Goal: Information Seeking & Learning: Learn about a topic

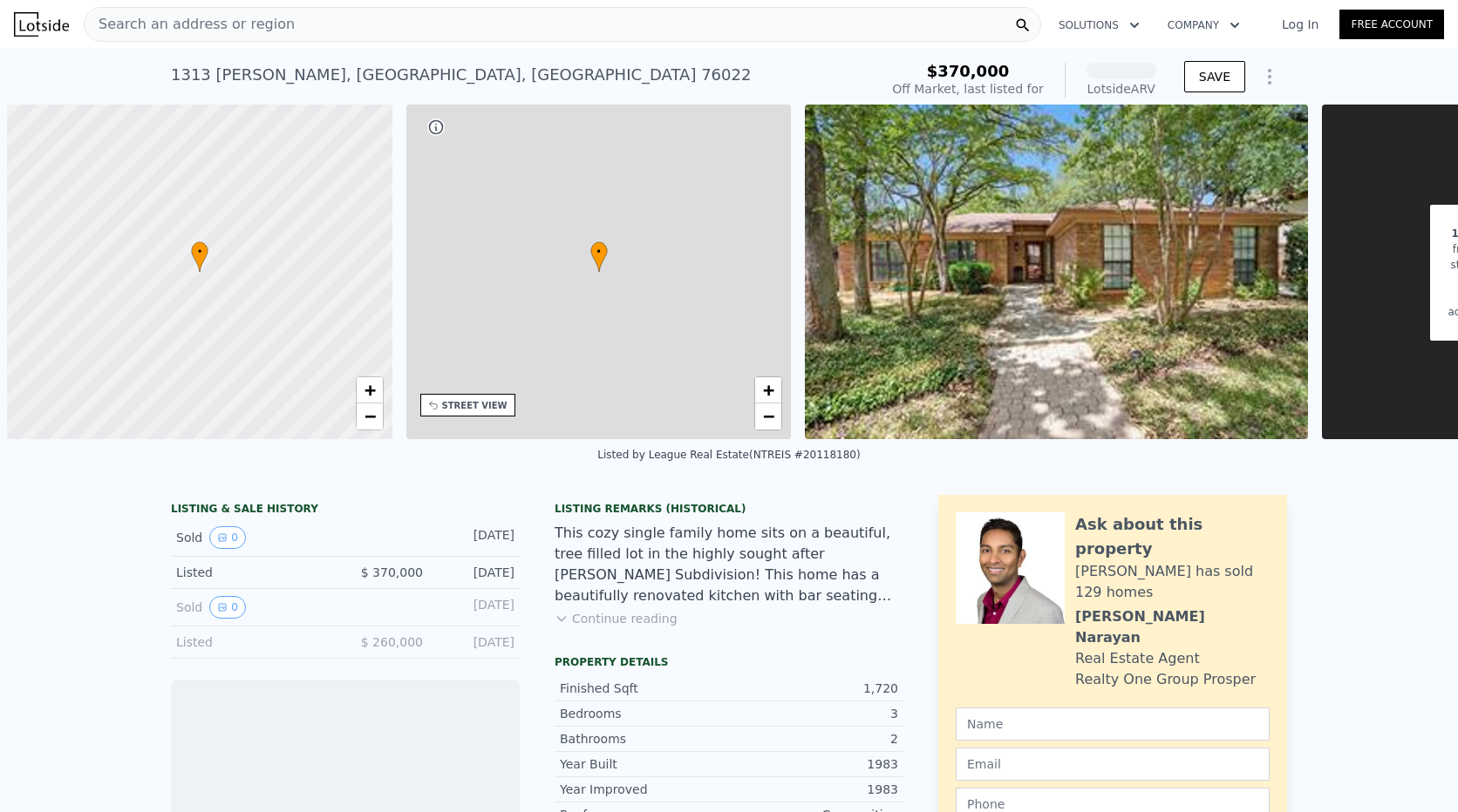
scroll to position [0, 7]
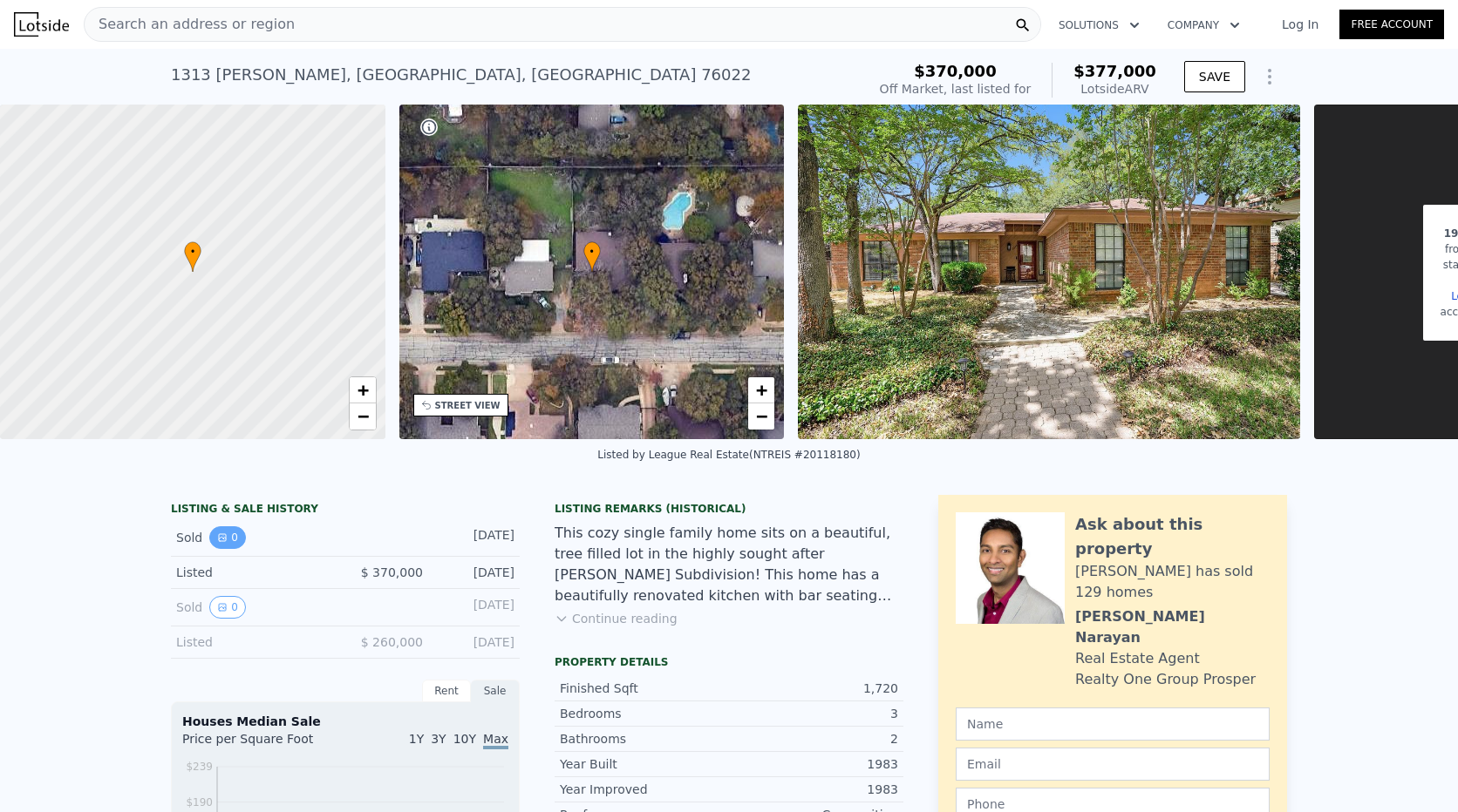
click at [217, 543] on icon "View historical data" at bounding box center [222, 538] width 10 height 10
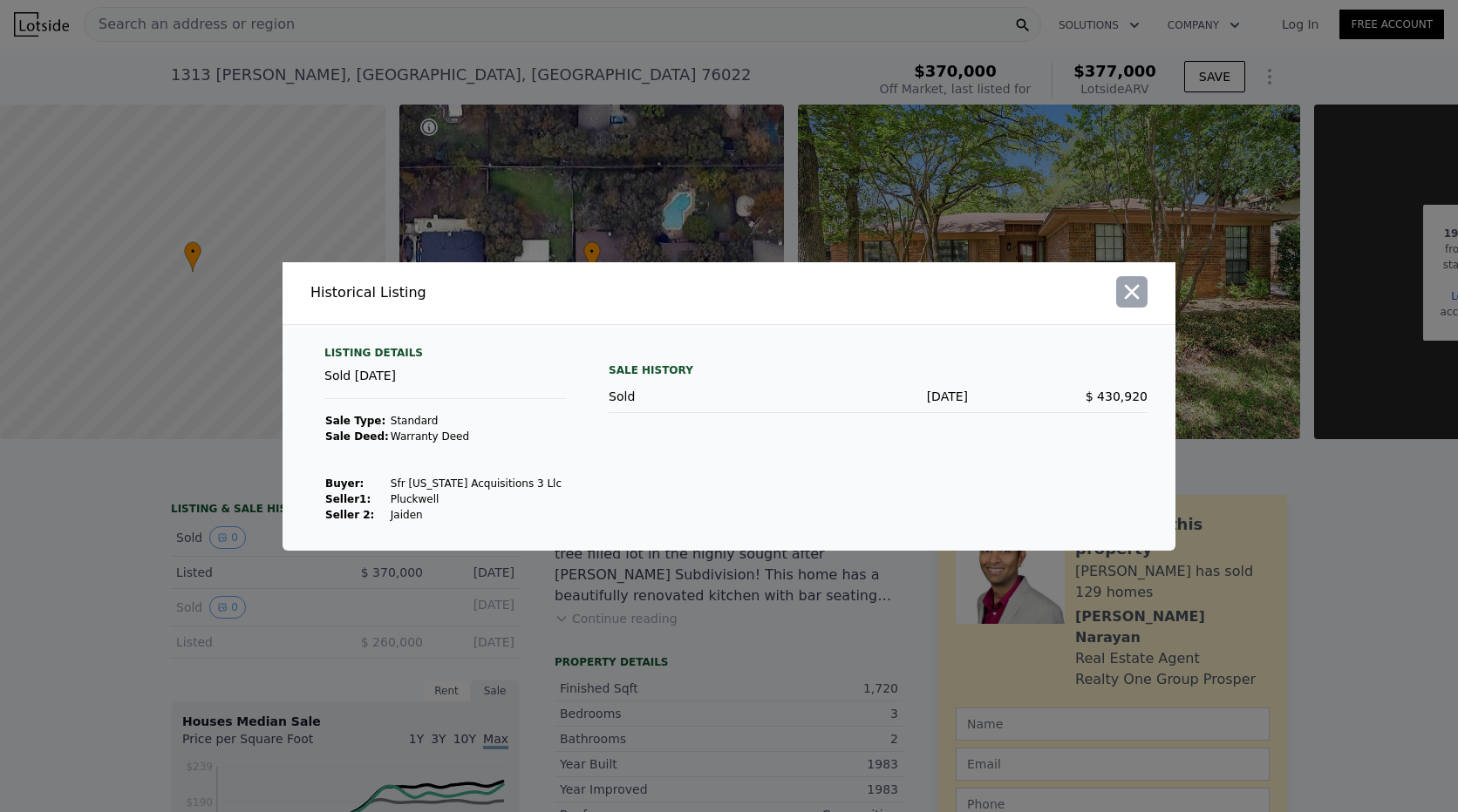
click at [1131, 304] on button "button" at bounding box center [1131, 291] width 31 height 31
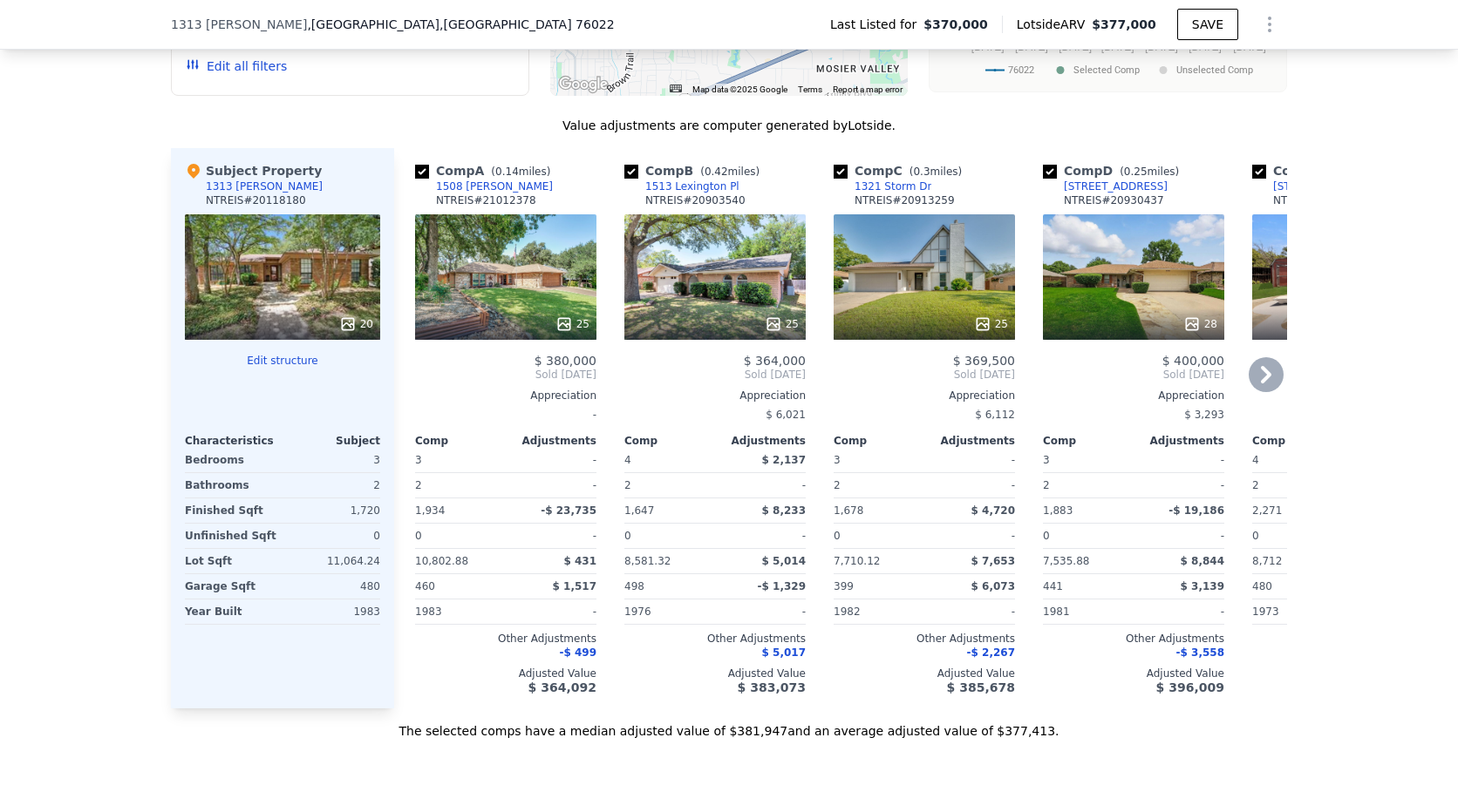
scroll to position [1562, 0]
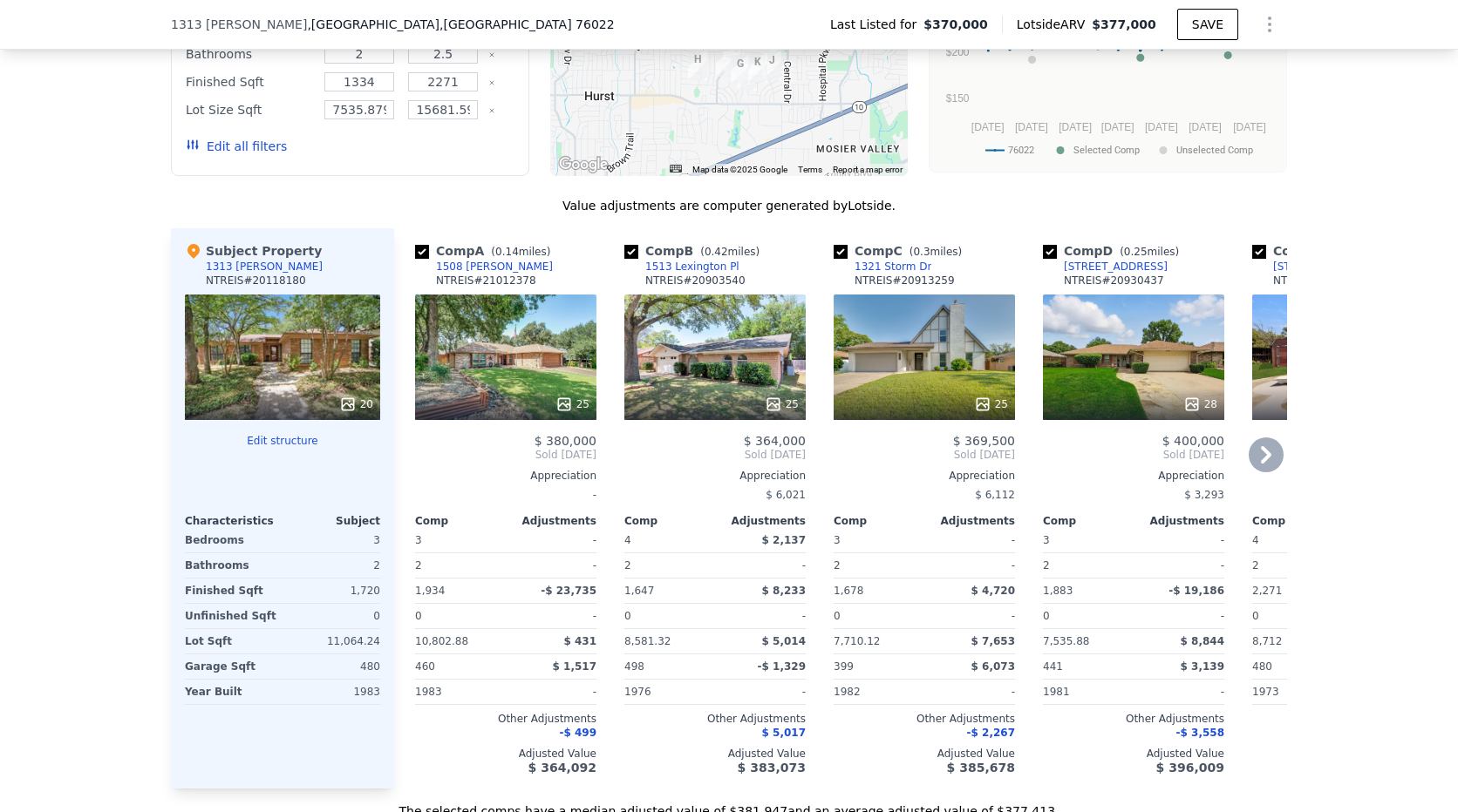
click at [514, 567] on div "-" at bounding box center [553, 566] width 87 height 25
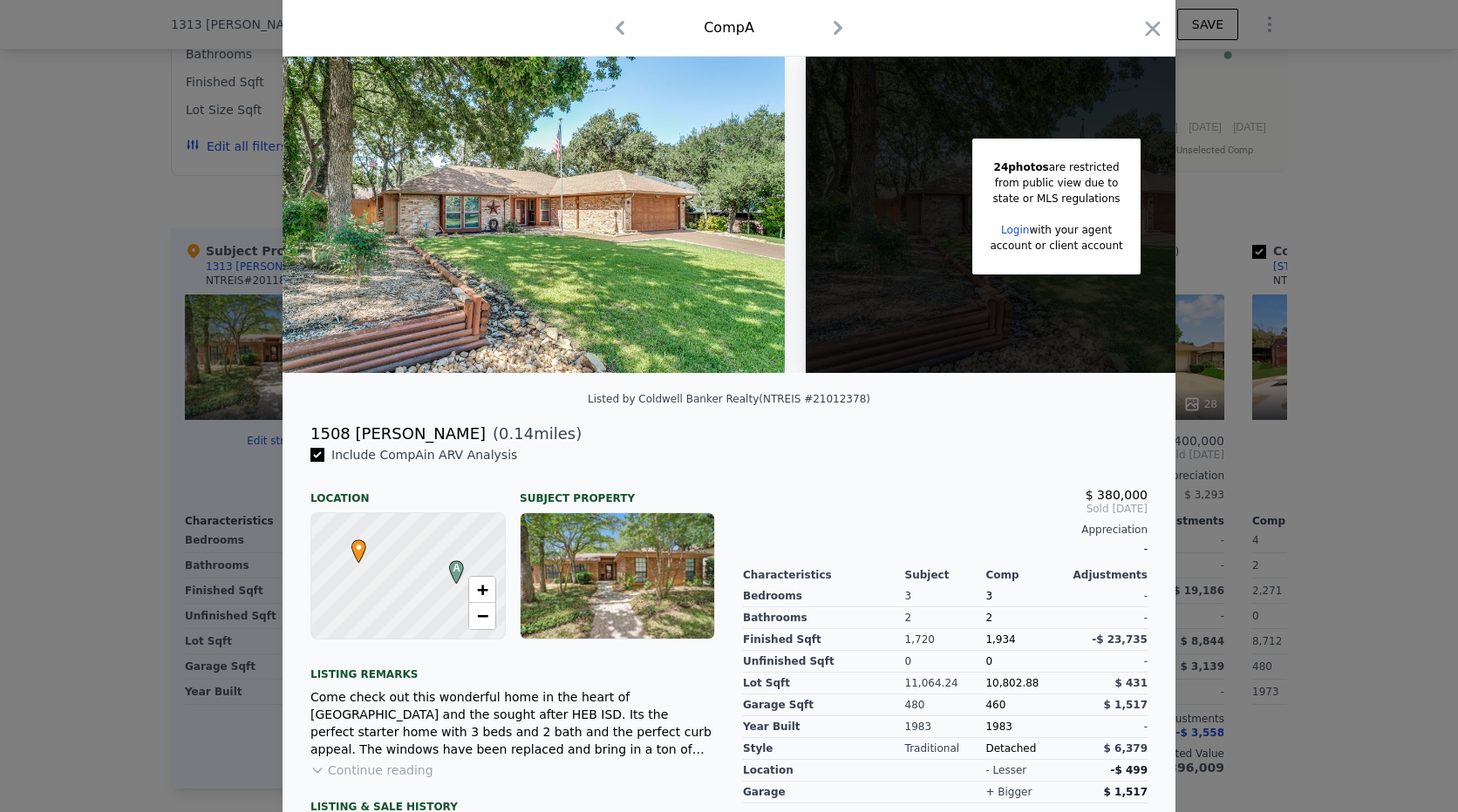
scroll to position [171, 0]
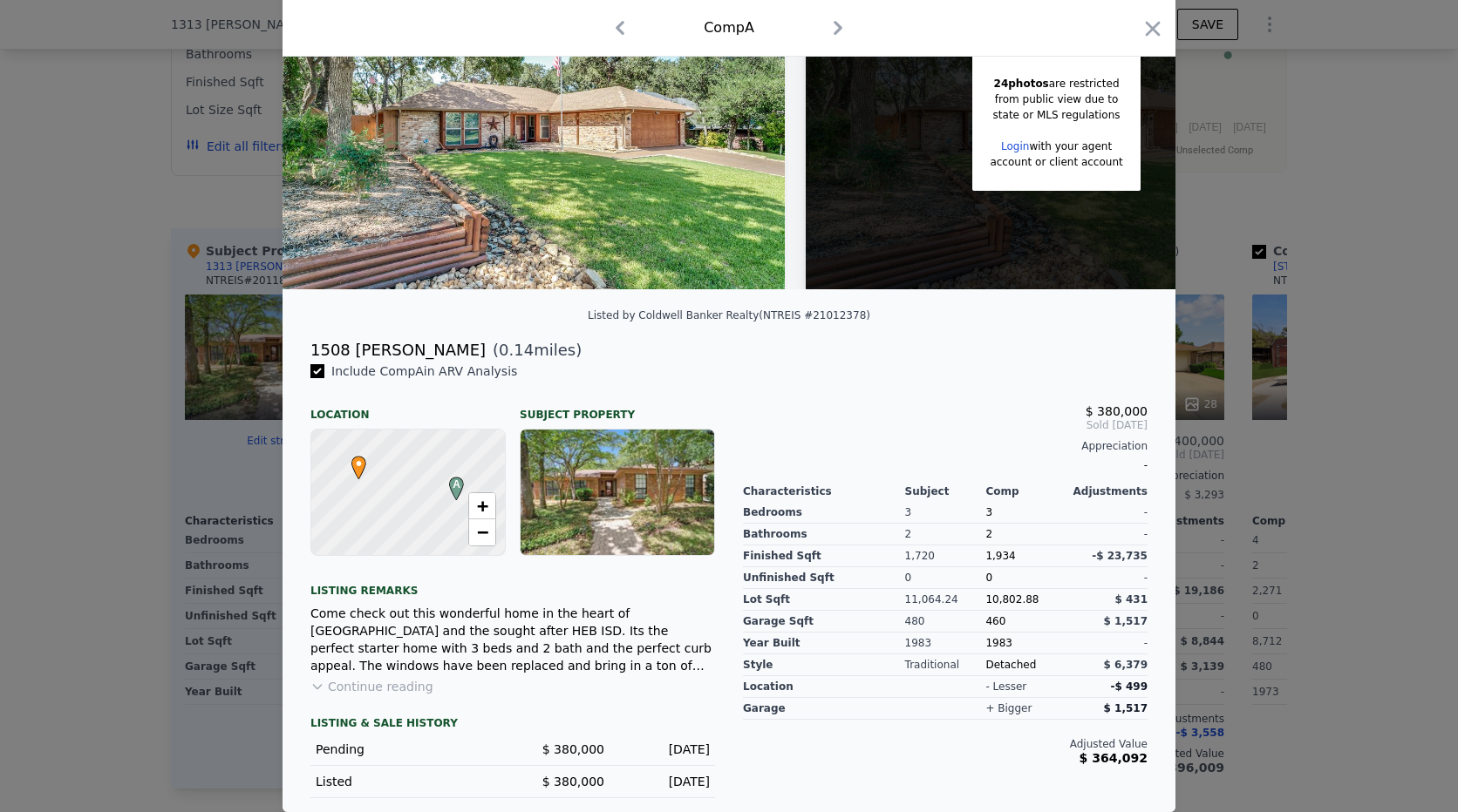
click at [78, 682] on div at bounding box center [729, 406] width 1458 height 812
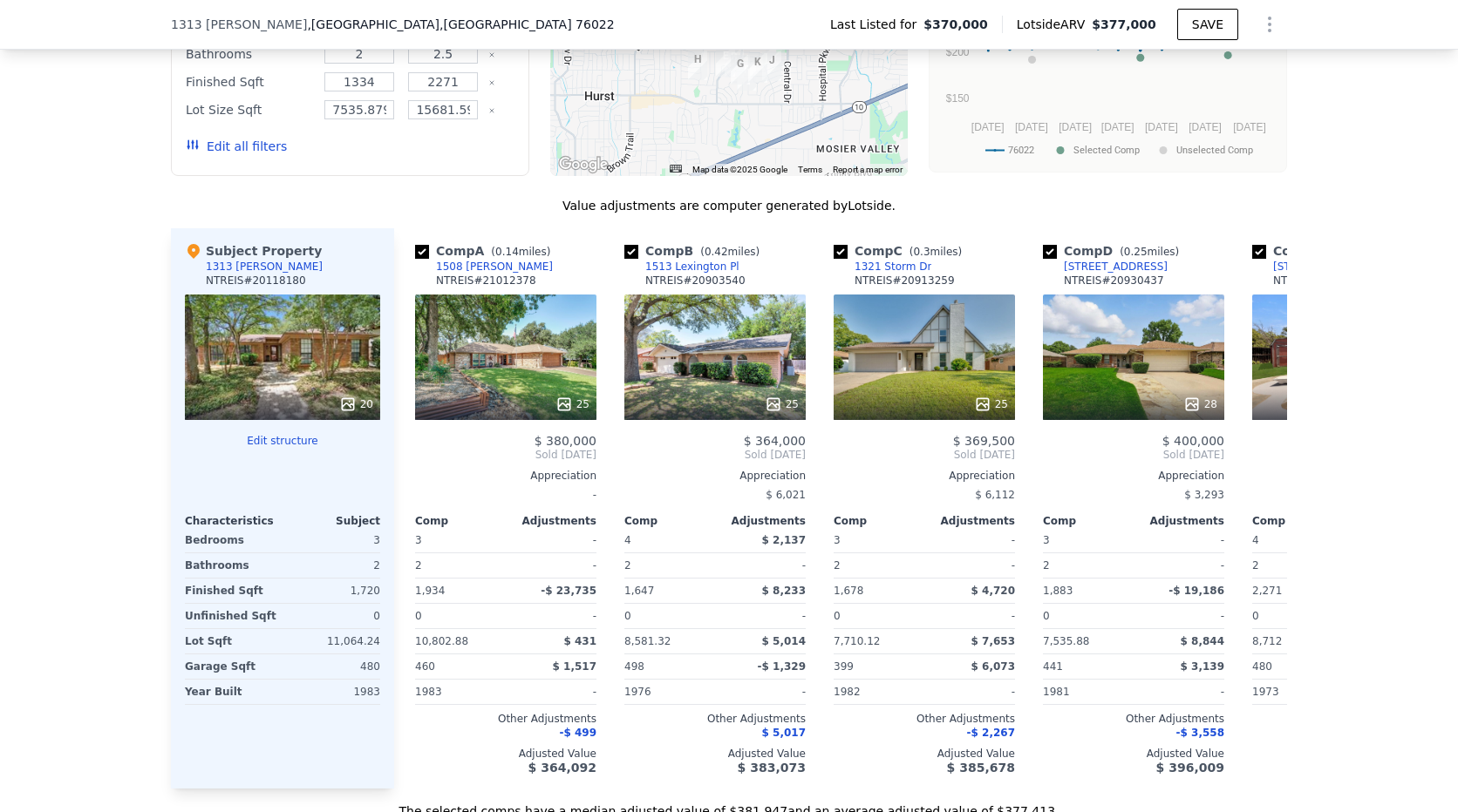
click at [263, 316] on div "20" at bounding box center [282, 357] width 195 height 126
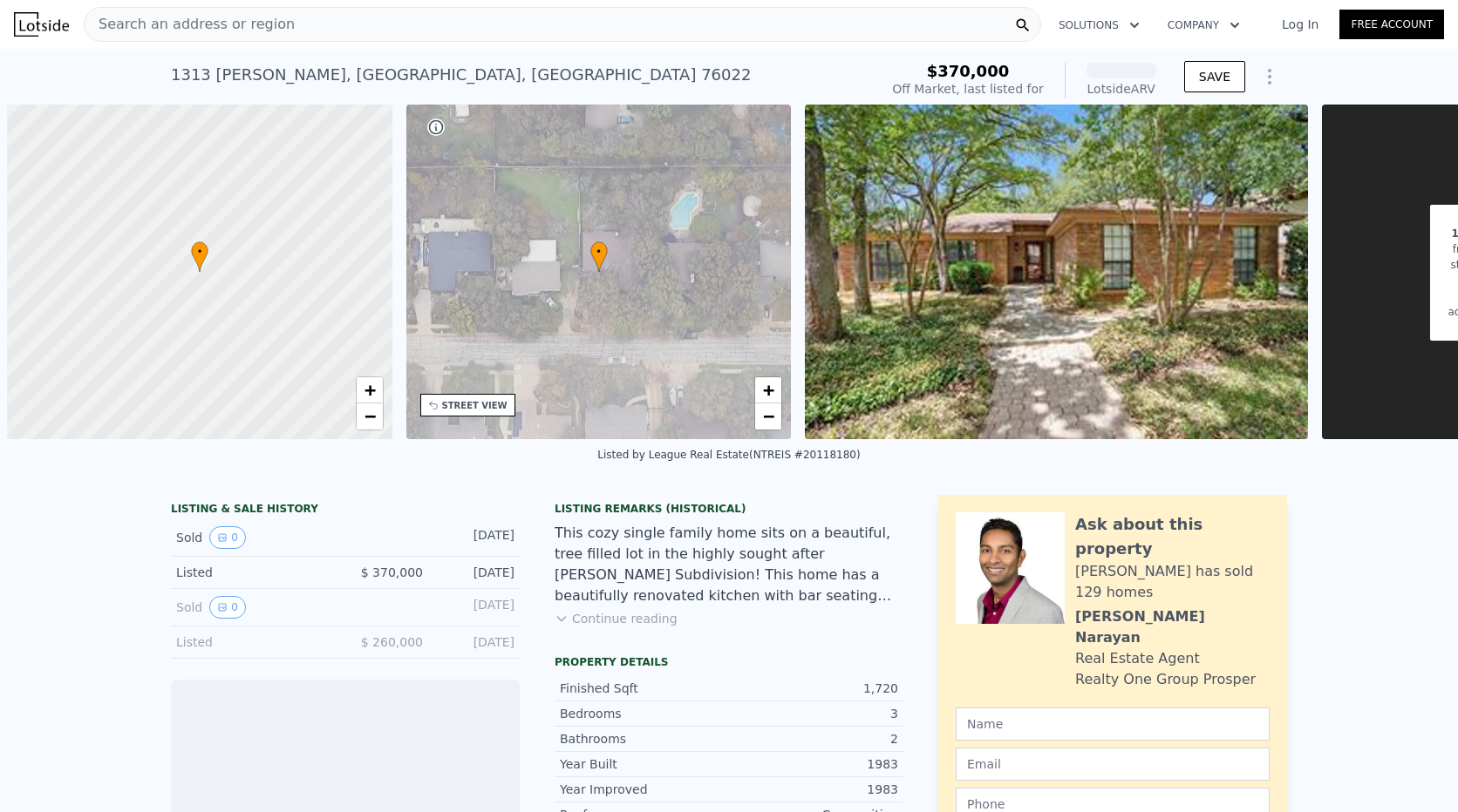
scroll to position [0, 7]
